Goal: Check status: Check status

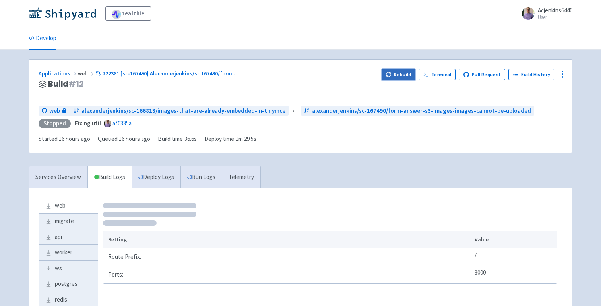
click at [394, 70] on button "Rebuild" at bounding box center [399, 74] width 34 height 11
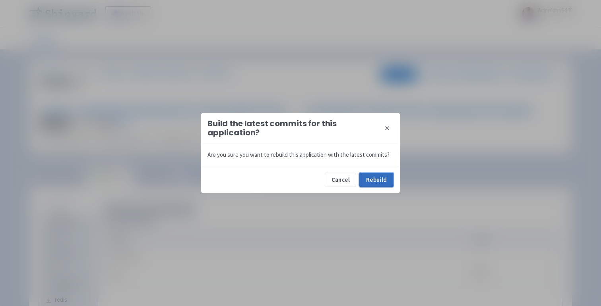
click at [381, 178] on button "Rebuild" at bounding box center [376, 180] width 34 height 14
